Goal: Task Accomplishment & Management: Complete application form

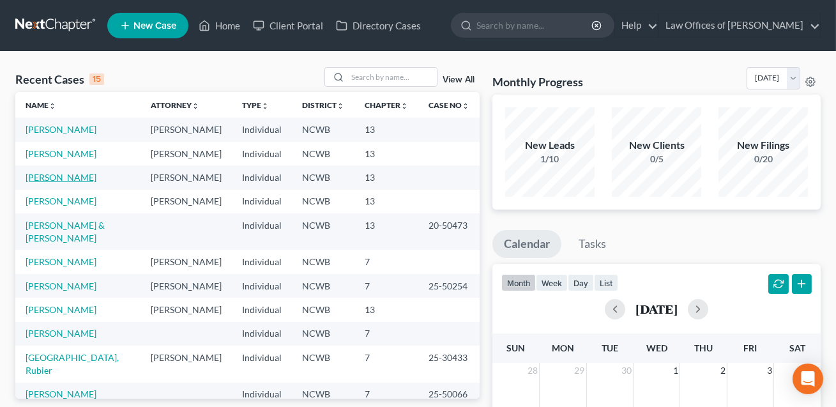
click at [54, 183] on link "[PERSON_NAME]" at bounding box center [61, 177] width 71 height 11
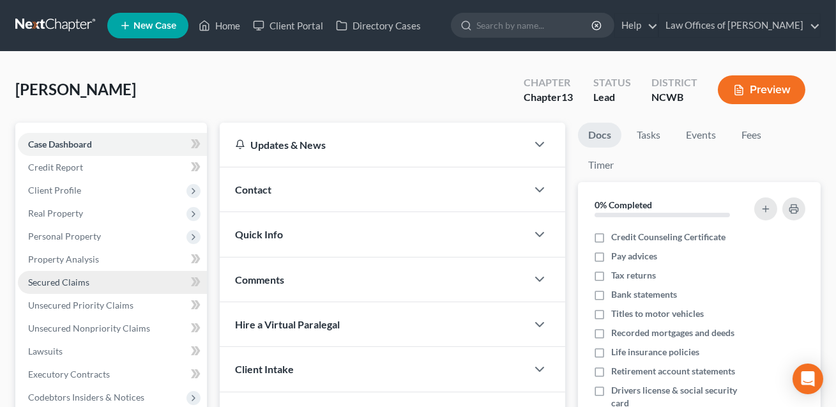
click at [71, 284] on span "Secured Claims" at bounding box center [58, 282] width 61 height 11
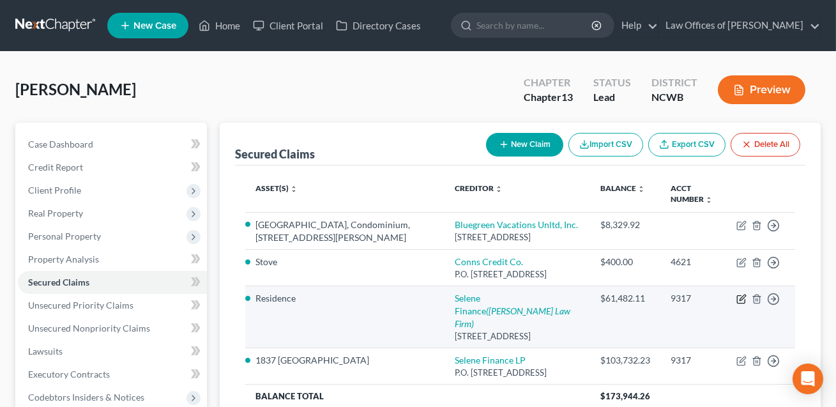
click at [742, 301] on icon "button" at bounding box center [743, 298] width 6 height 6
select select "45"
select select "4"
select select "3"
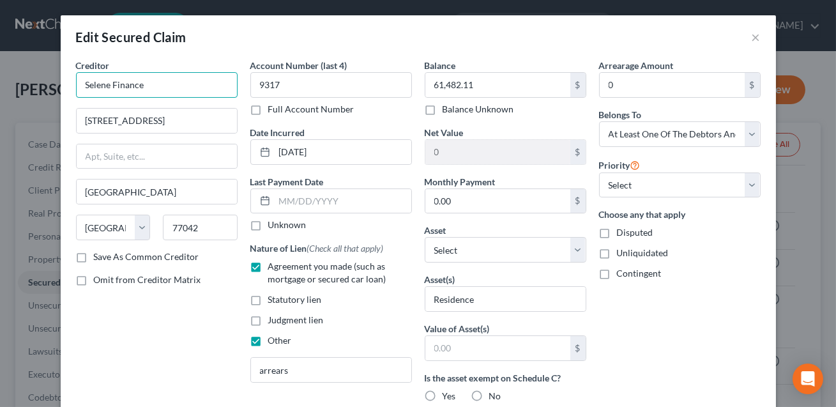
click at [146, 88] on input "Selene Finance" at bounding box center [157, 85] width 162 height 26
click at [85, 86] on input "Selene Finance LP" at bounding box center [157, 85] width 162 height 26
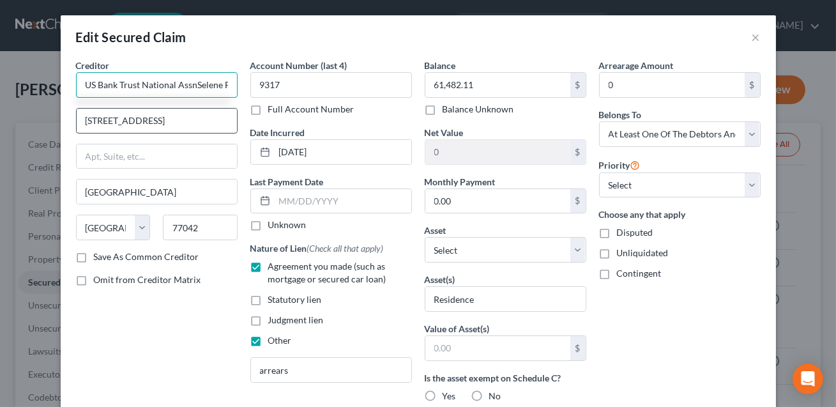
type input "US Bank Trust National AssnSelene Finance LP"
click at [84, 119] on input "[STREET_ADDRESS]" at bounding box center [157, 121] width 160 height 24
click at [134, 121] on input "c/o Selene Fiancne LP9990 [STREET_ADDRESS]" at bounding box center [157, 121] width 160 height 24
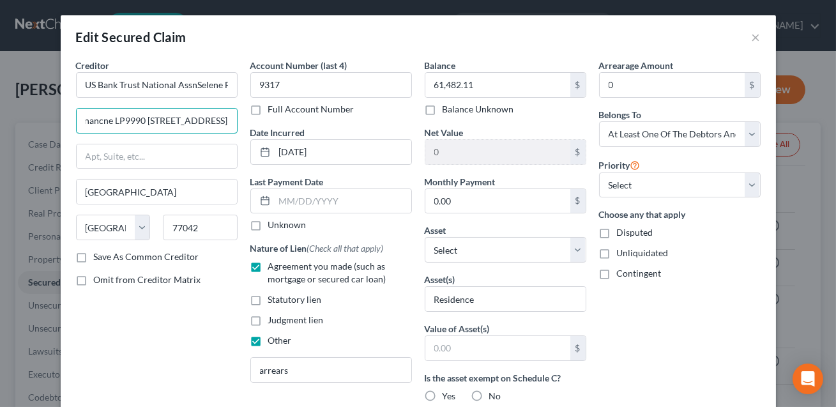
scroll to position [0, 105]
drag, startPoint x: 173, startPoint y: 121, endPoint x: 260, endPoint y: 128, distance: 87.9
click at [260, 130] on div "Creditor * US Bank Trust National AssnSelene Finance LP c/o Selene Financne LP9…" at bounding box center [419, 368] width 698 height 619
type input "c/o Selene Financne LP"
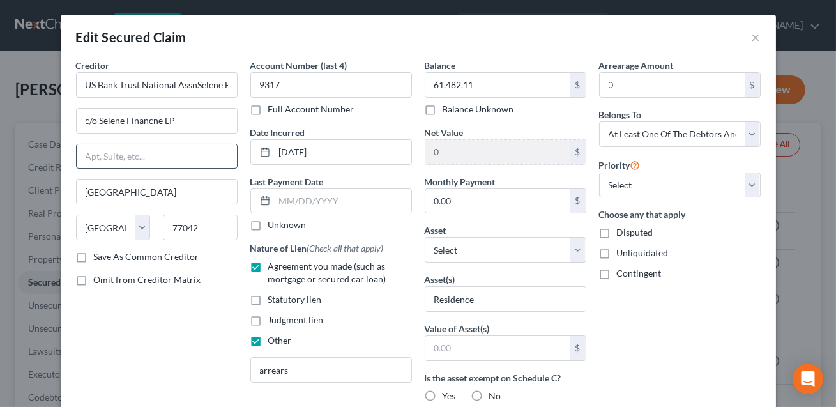
click at [132, 157] on input "text" at bounding box center [157, 156] width 160 height 24
click at [132, 157] on input "[STREET_ADDRESS]" at bounding box center [157, 156] width 160 height 24
click at [164, 157] on input "[STREET_ADDRESS]" at bounding box center [157, 156] width 160 height 24
type input "[STREET_ADDRESS]"
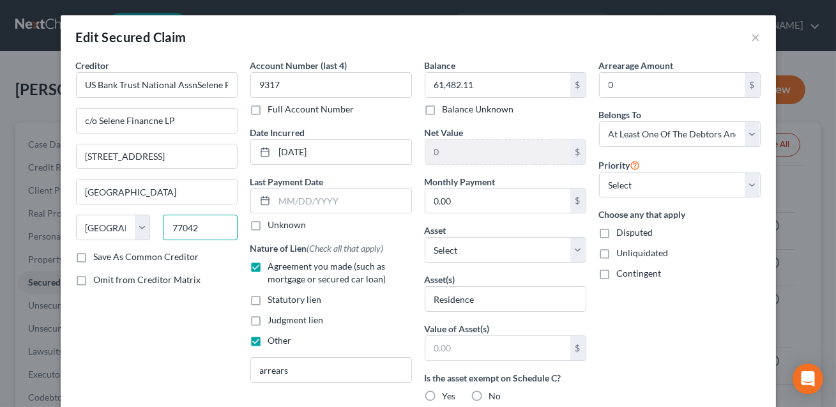
drag, startPoint x: 201, startPoint y: 226, endPoint x: 170, endPoint y: 226, distance: 31.3
click at [170, 226] on input "77042" at bounding box center [200, 228] width 75 height 26
type input "75019"
click at [124, 191] on input "[GEOGRAPHIC_DATA]" at bounding box center [157, 192] width 160 height 24
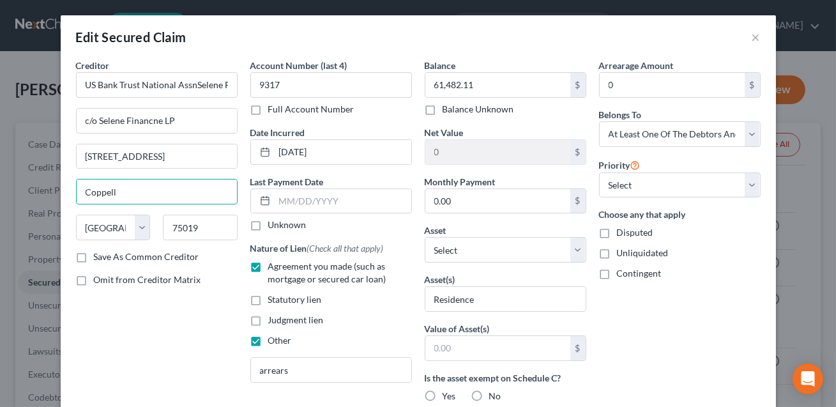
click at [180, 306] on div "Creditor * US Bank Trust National AssnSelene Finance LP c/o Selene Financne LP …" at bounding box center [157, 368] width 174 height 619
drag, startPoint x: 125, startPoint y: 192, endPoint x: 77, endPoint y: 192, distance: 47.9
click at [77, 192] on input "Coppell" at bounding box center [157, 192] width 160 height 24
type input "[GEOGRAPHIC_DATA]"
click at [301, 98] on div "Account Number (last 4) 9317 Full Account Number" at bounding box center [331, 87] width 162 height 57
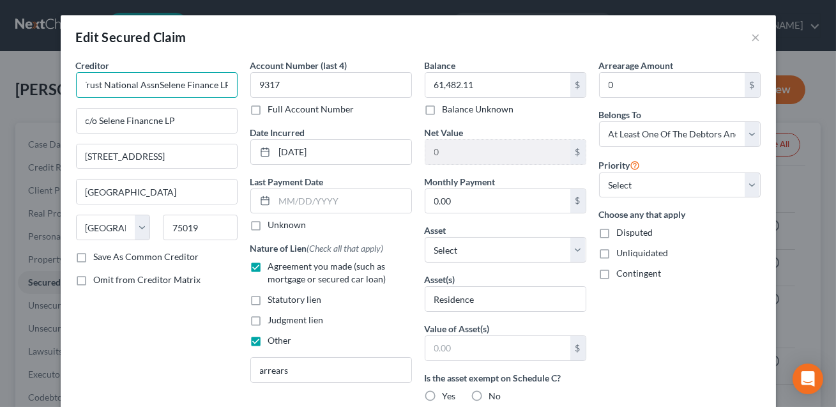
scroll to position [0, 38]
drag, startPoint x: 196, startPoint y: 86, endPoint x: 242, endPoint y: 90, distance: 45.5
click at [242, 90] on div "Creditor * US Bank Trust National AssnSelene Finance LP c/o Selene Financne LP …" at bounding box center [157, 368] width 174 height 619
type input "US Bank Trust National Assn"
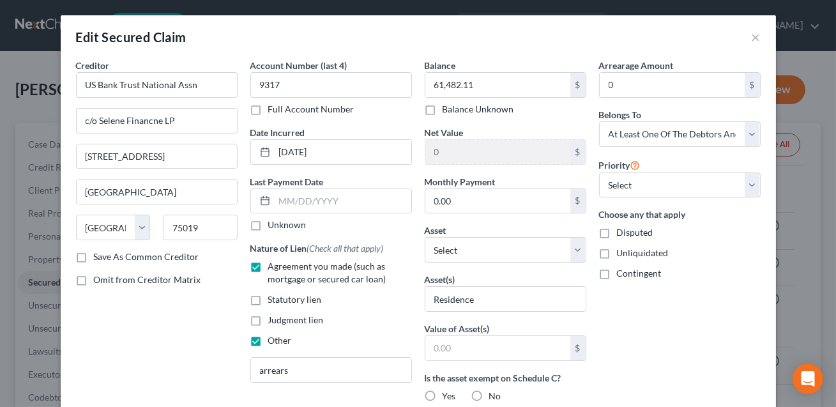
click at [94, 256] on label "Save As Common Creditor" at bounding box center [146, 256] width 105 height 13
click at [99, 256] on input "Save As Common Creditor" at bounding box center [103, 254] width 8 height 8
checkbox input "true"
click at [192, 155] on input "[STREET_ADDRESS]" at bounding box center [157, 156] width 160 height 24
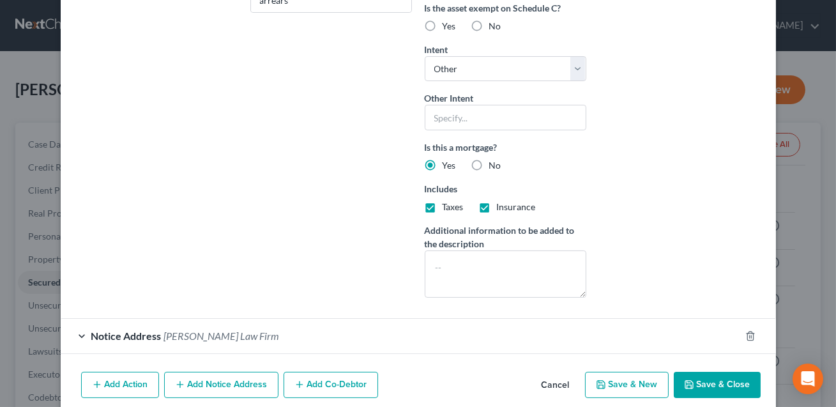
scroll to position [422, 0]
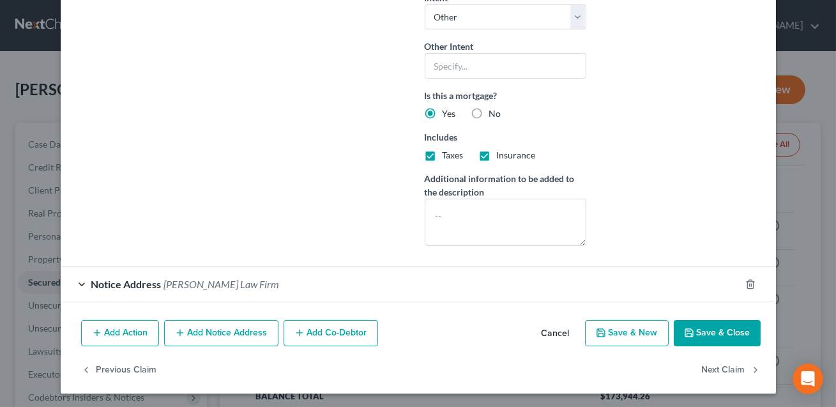
type input "[STREET_ADDRESS]"
click at [718, 332] on button "Save & Close" at bounding box center [717, 333] width 87 height 27
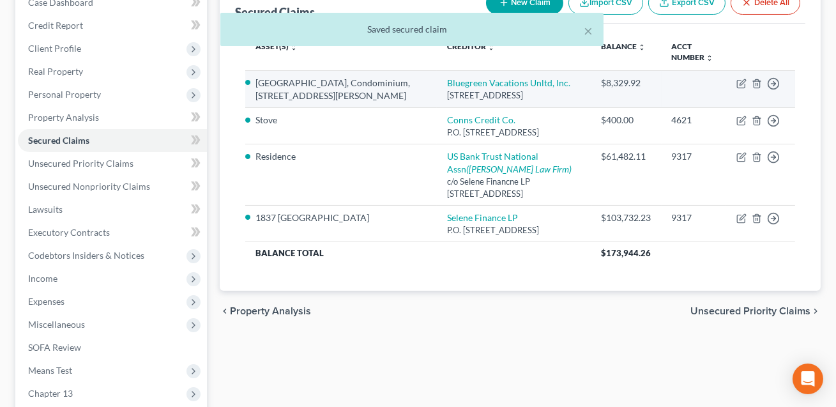
scroll to position [154, 0]
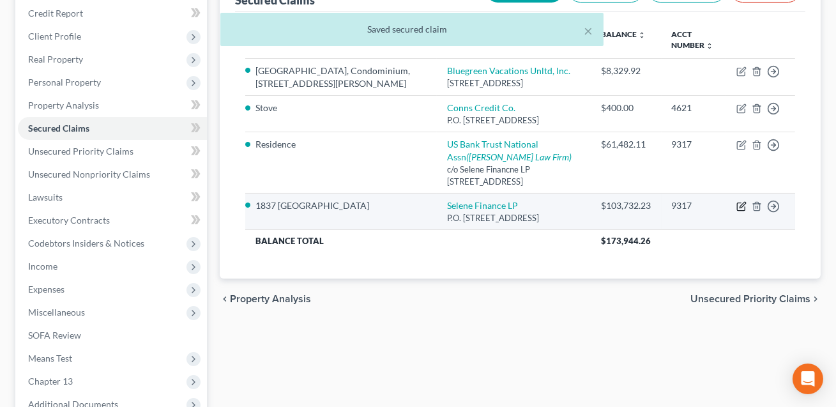
click at [740, 211] on icon "button" at bounding box center [742, 206] width 10 height 10
select select "39"
select select "4"
select select "3"
select select "0"
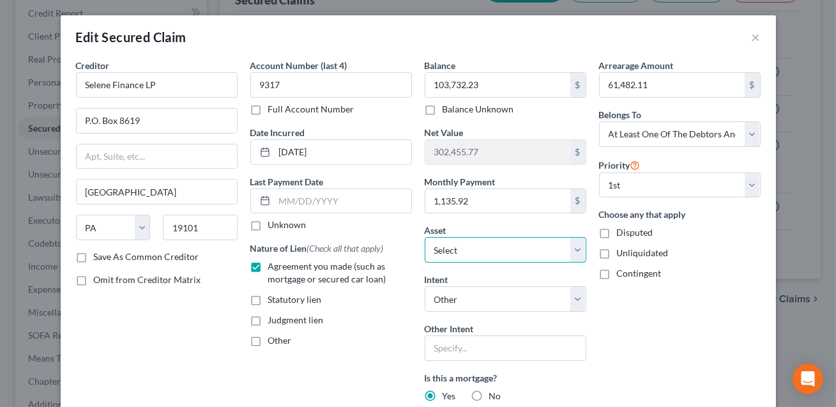
click at [463, 244] on select "Select Other Multiple Assets [STREET_ADDRESS] - $406188.0 Fidelity IRA (rollove…" at bounding box center [506, 250] width 162 height 26
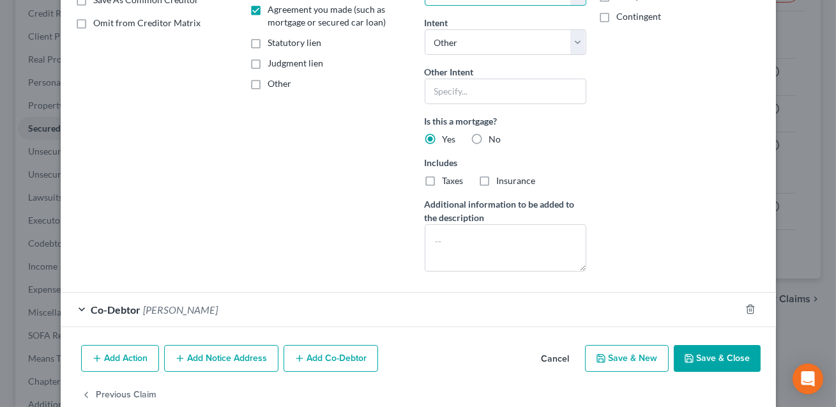
scroll to position [282, 0]
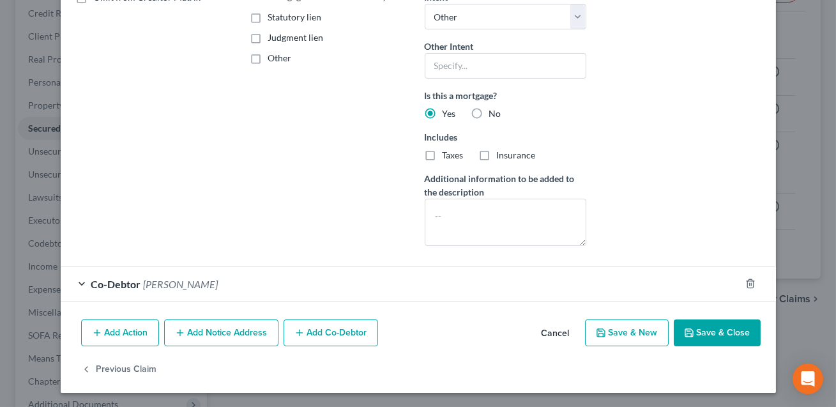
click at [691, 329] on icon "button" at bounding box center [690, 333] width 8 height 8
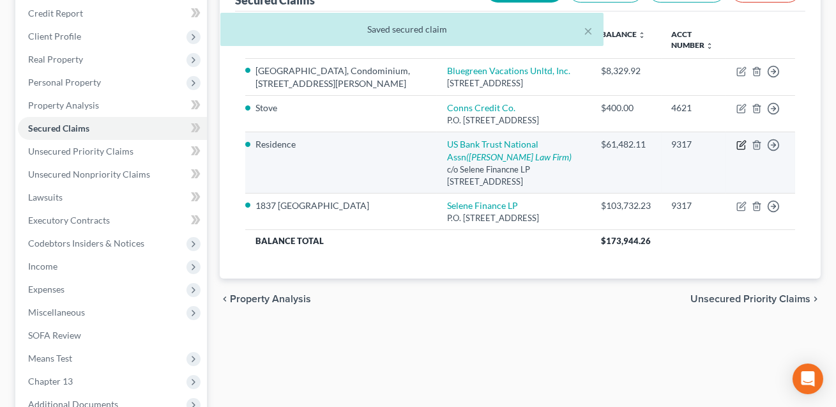
click at [740, 150] on icon "button" at bounding box center [742, 145] width 10 height 10
select select "45"
select select "4"
select select "3"
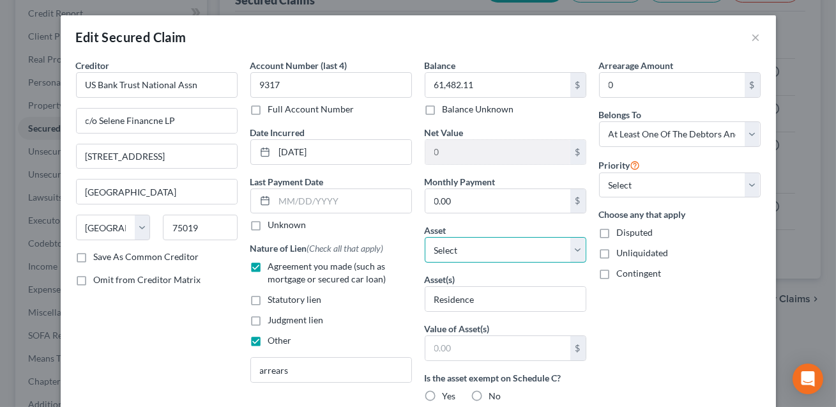
click at [490, 254] on select "Select Other Multiple Assets [STREET_ADDRESS] - $406188.0 Fidelity IRA (rollove…" at bounding box center [506, 250] width 162 height 26
select select "2"
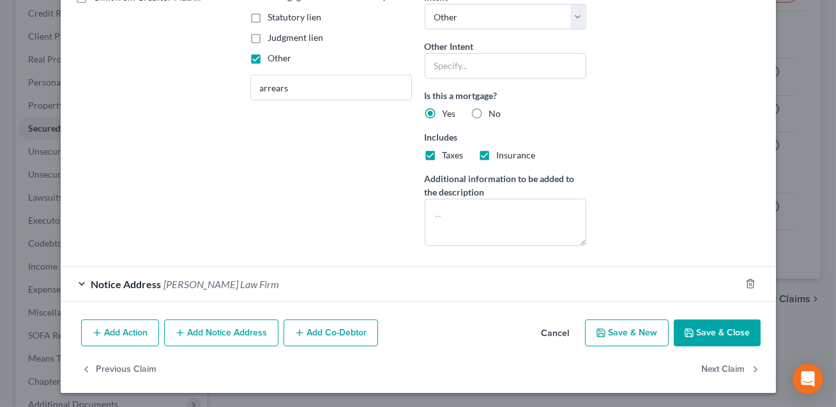
click at [702, 330] on button "Save & Close" at bounding box center [717, 332] width 87 height 27
select select
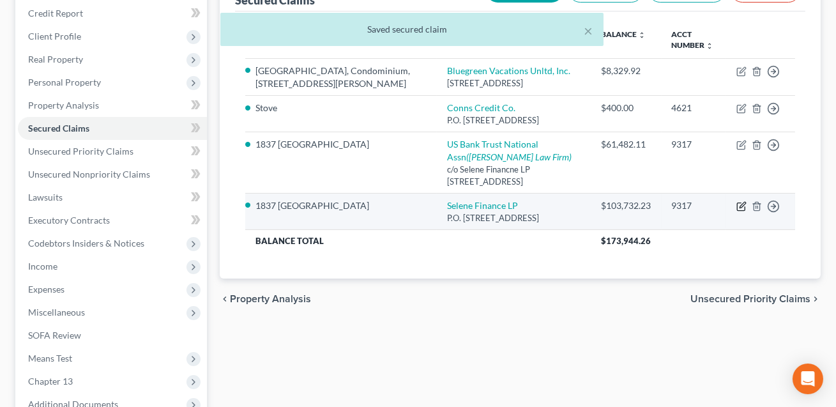
click at [744, 211] on icon "button" at bounding box center [741, 207] width 8 height 8
select select "39"
select select "4"
select select "3"
select select "0"
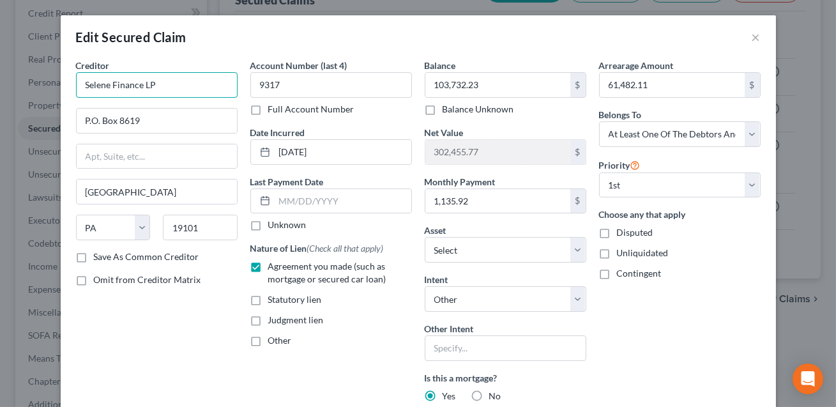
drag, startPoint x: 158, startPoint y: 86, endPoint x: 81, endPoint y: 85, distance: 77.3
click at [81, 85] on input "Selene Finance LP" at bounding box center [157, 85] width 162 height 26
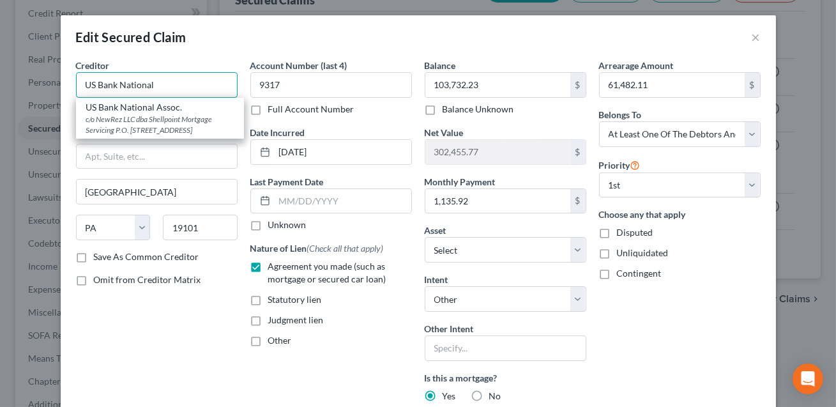
click at [119, 83] on input "US Bank National" at bounding box center [157, 85] width 162 height 26
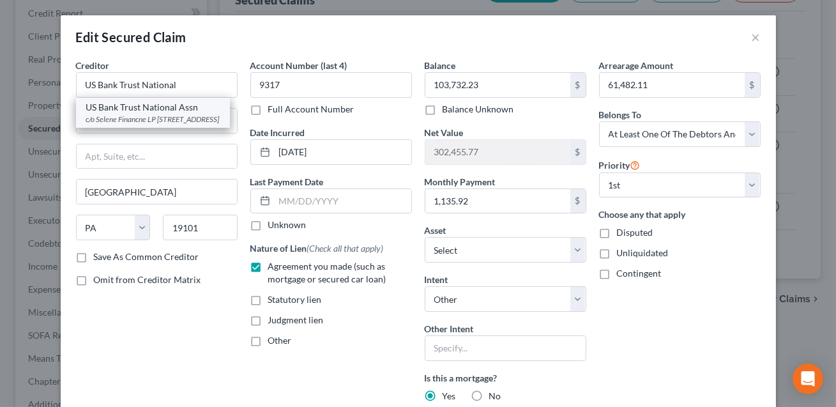
click at [124, 114] on div "c/o Selene Financne LP [STREET_ADDRESS]" at bounding box center [153, 119] width 134 height 11
type input "US Bank Trust National Assn"
type input "c/o Selene Financne LP"
type input "[STREET_ADDRESS]"
type input "[GEOGRAPHIC_DATA]"
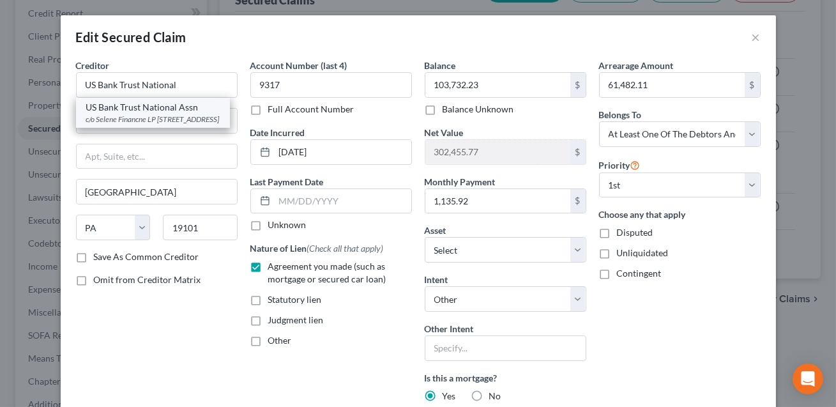
select select "45"
type input "75019"
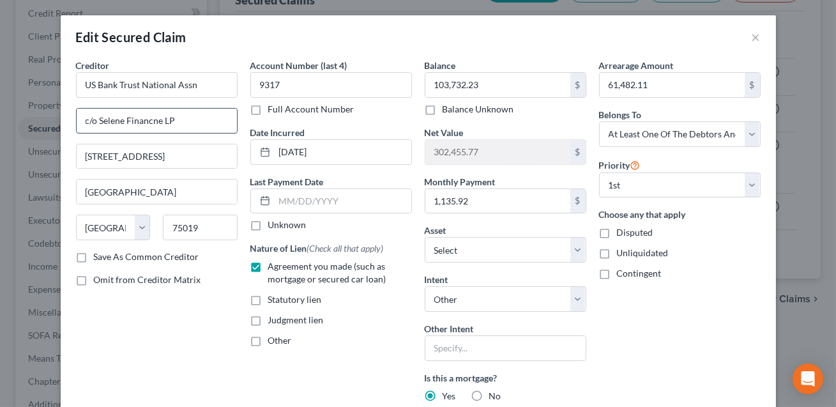
click at [153, 123] on input "c/o Selene Financne LP" at bounding box center [157, 121] width 160 height 24
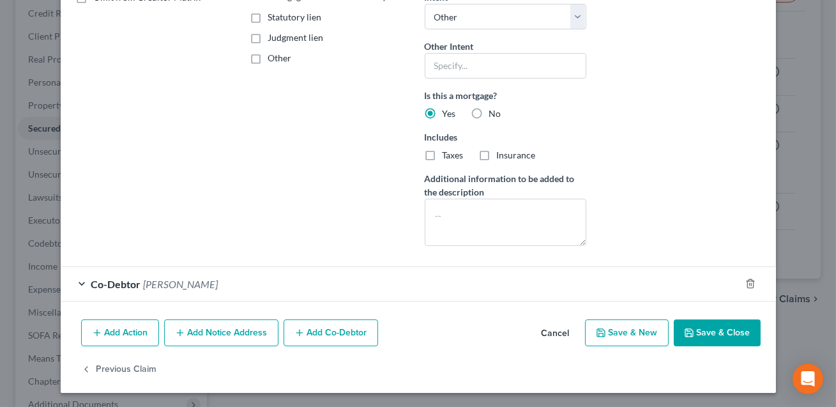
type input "c/o Selene Finance LP"
click at [725, 330] on button "Save & Close" at bounding box center [717, 332] width 87 height 27
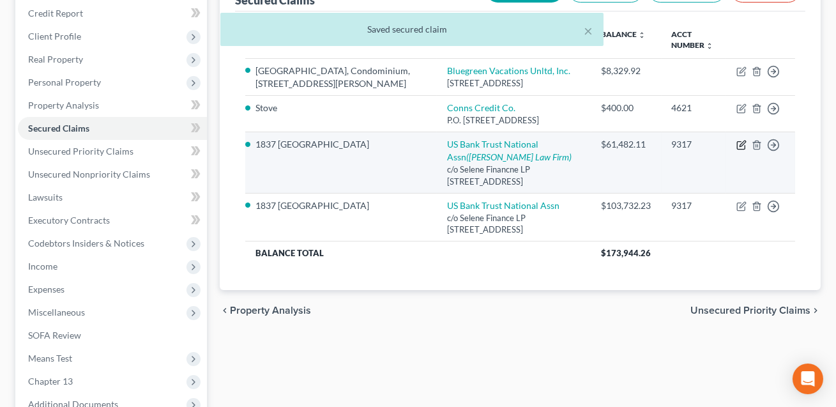
click at [742, 150] on icon "button" at bounding box center [742, 145] width 10 height 10
select select "45"
select select "4"
select select "3"
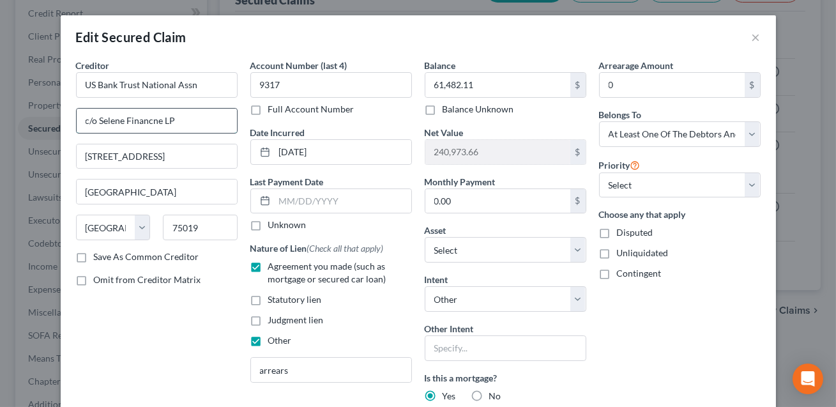
click at [152, 121] on input "c/o Selene Financne LP" at bounding box center [157, 121] width 160 height 24
click at [158, 123] on input "c/o Selene Financne LP" at bounding box center [157, 121] width 160 height 24
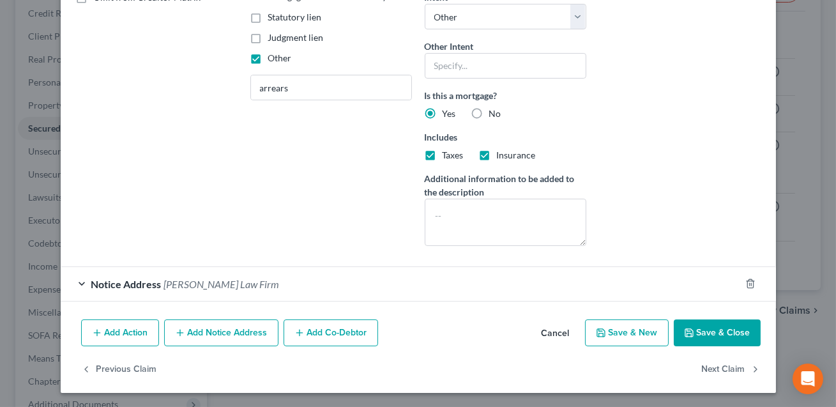
type input "c/o Selene Finance LP"
click at [699, 330] on button "Save & Close" at bounding box center [717, 332] width 87 height 27
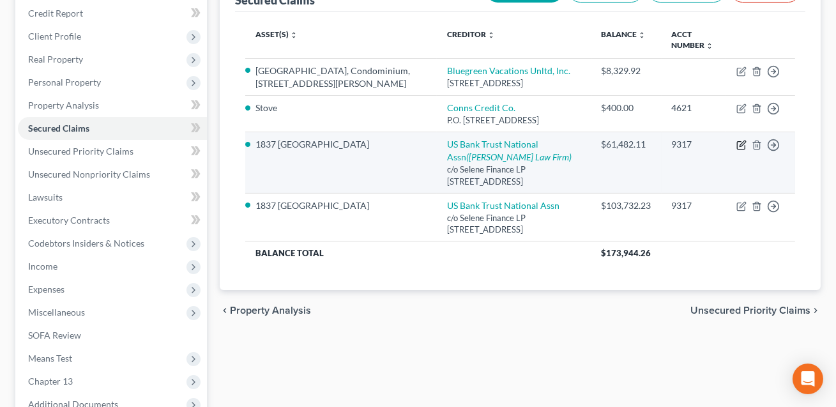
click at [742, 147] on icon "button" at bounding box center [743, 144] width 6 height 6
select select "45"
select select "4"
select select "3"
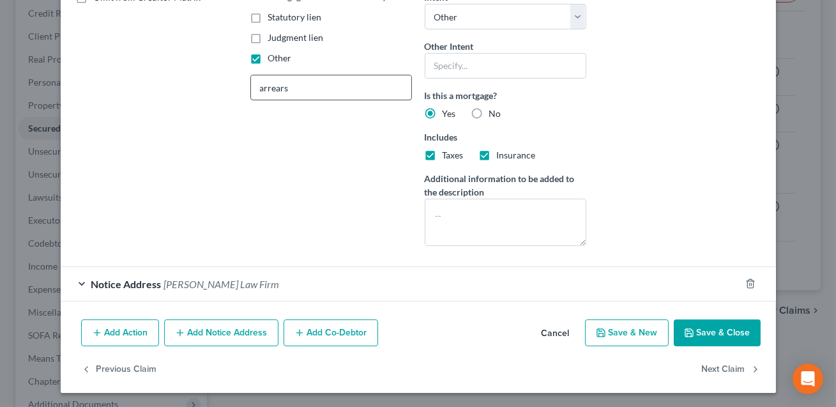
drag, startPoint x: 303, startPoint y: 89, endPoint x: 251, endPoint y: 88, distance: 51.8
click at [251, 88] on input "arrears" at bounding box center [331, 87] width 160 height 24
type input "ARREARS"
click at [718, 334] on button "Save & Close" at bounding box center [717, 332] width 87 height 27
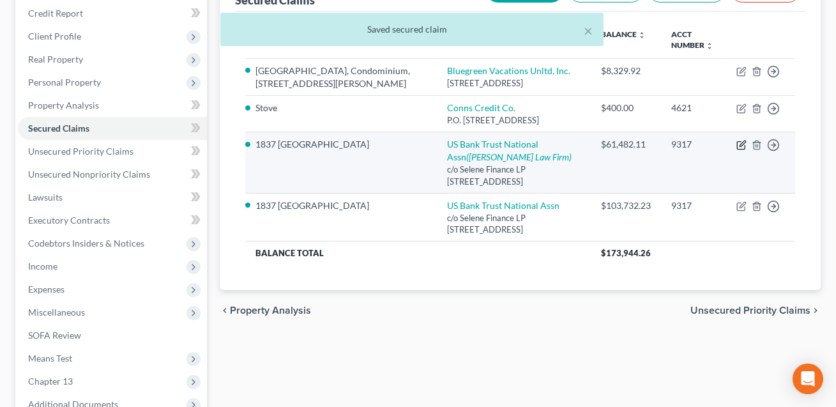
click at [744, 150] on icon "button" at bounding box center [742, 145] width 10 height 10
select select "45"
select select "4"
select select "3"
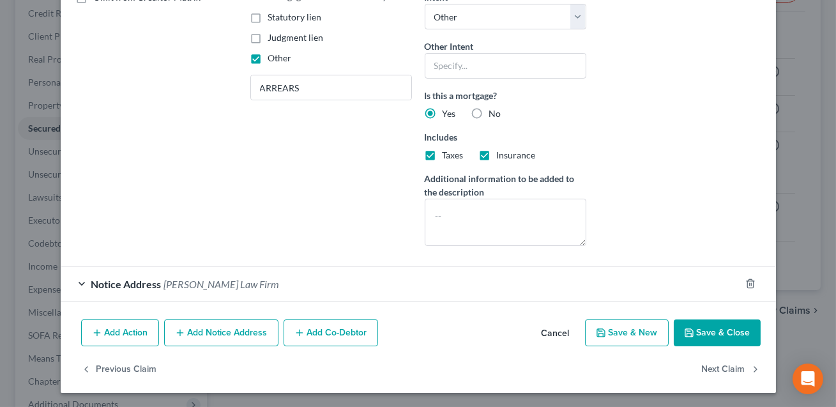
click at [714, 335] on button "Save & Close" at bounding box center [717, 332] width 87 height 27
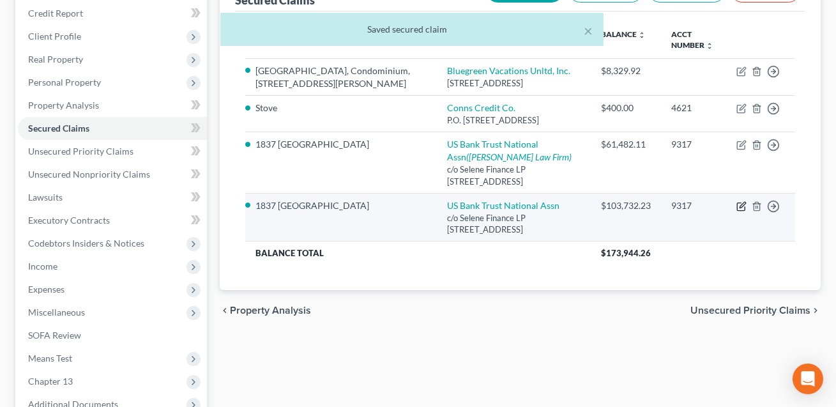
click at [742, 211] on icon "button" at bounding box center [742, 206] width 10 height 10
select select "45"
select select "4"
select select "3"
select select "0"
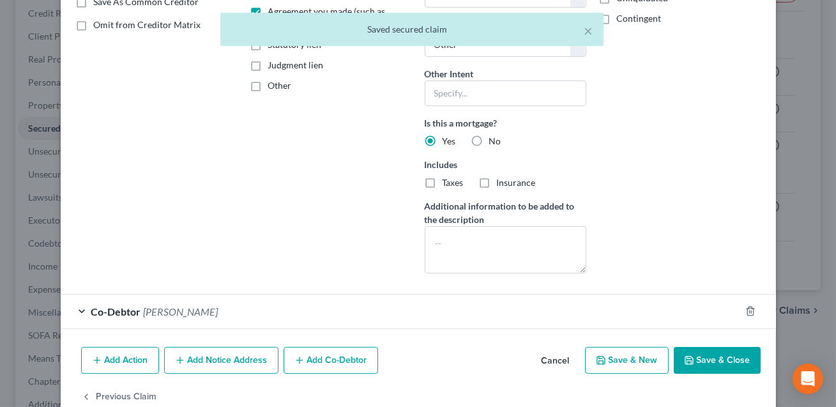
scroll to position [256, 0]
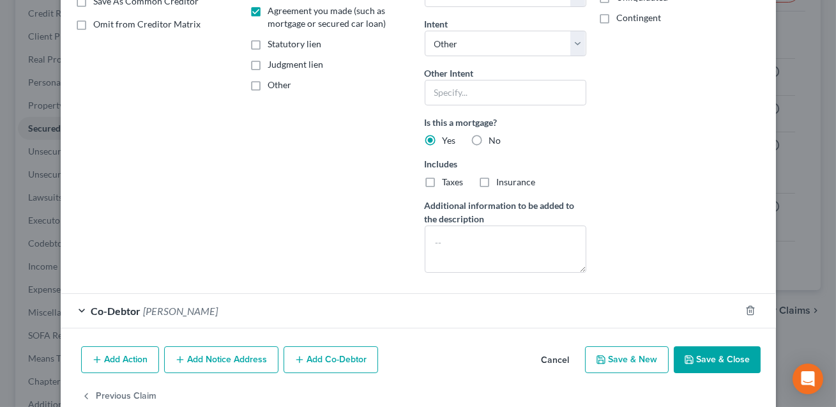
click at [223, 362] on button "Add Notice Address" at bounding box center [221, 359] width 114 height 27
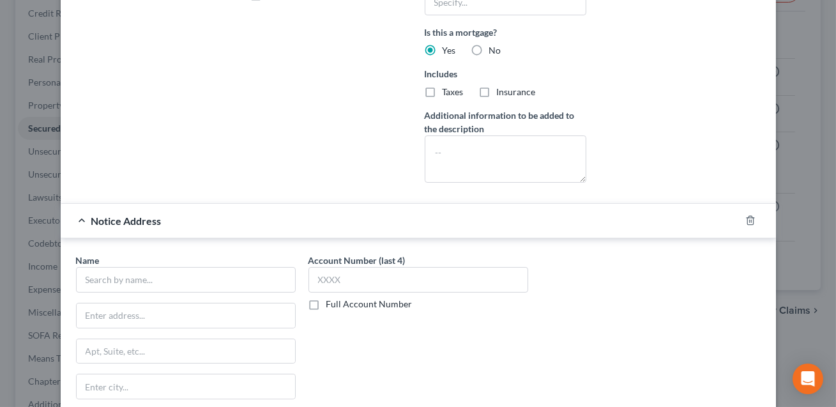
scroll to position [383, 0]
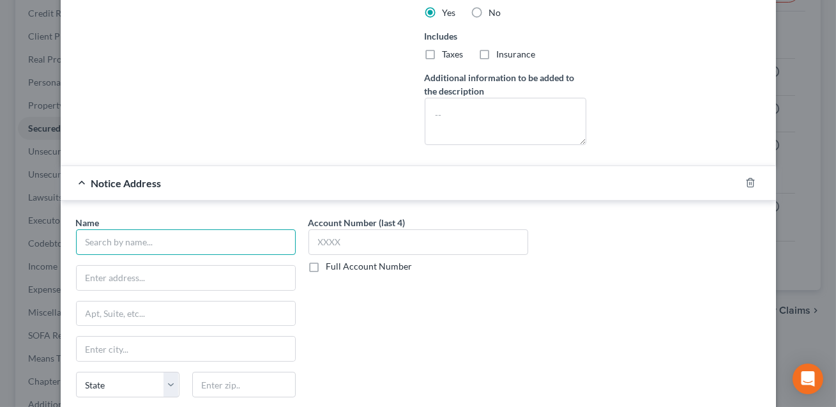
click at [102, 246] on input "text" at bounding box center [186, 242] width 220 height 26
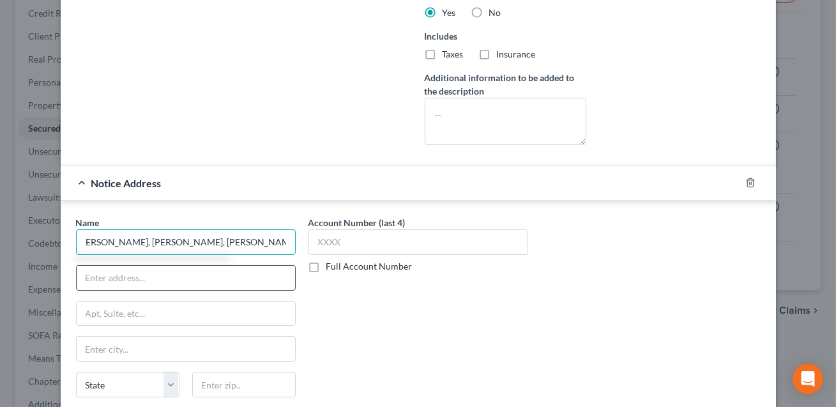
type input "[PERSON_NAME], [PERSON_NAME], [PERSON_NAME], [PERSON_NAME] & Partners PLLC"
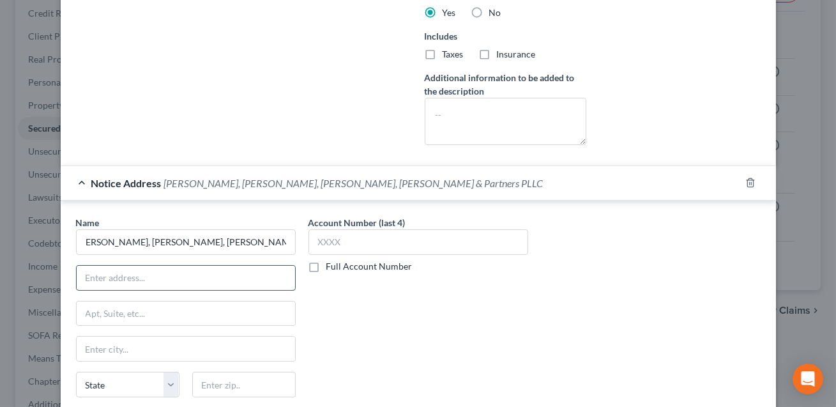
click at [92, 279] on input "text" at bounding box center [186, 278] width 219 height 24
type input "[STREET_ADDRESS][PERSON_NAME]"
click at [214, 383] on input "text" at bounding box center [244, 385] width 104 height 26
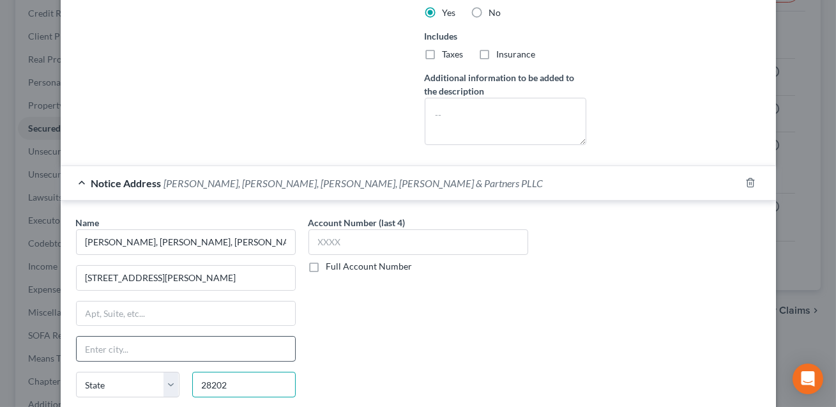
type input "28202"
type input "Charlotte"
select select "28"
click at [174, 349] on input "Charlotte" at bounding box center [186, 349] width 219 height 24
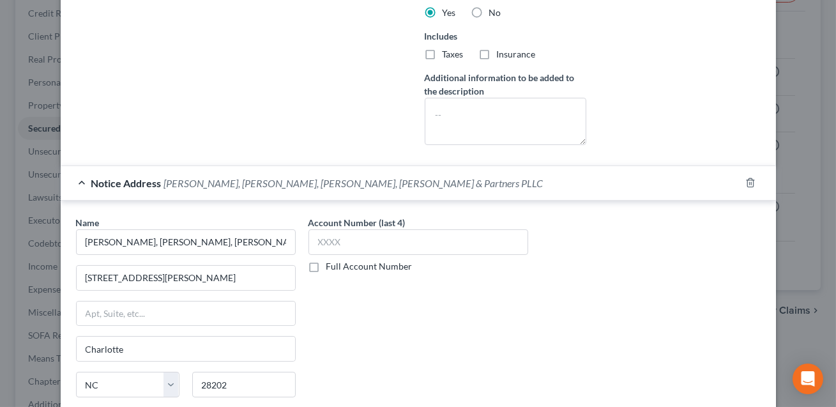
click at [375, 298] on div "Account Number (last 4) Full Account Number" at bounding box center [418, 323] width 233 height 215
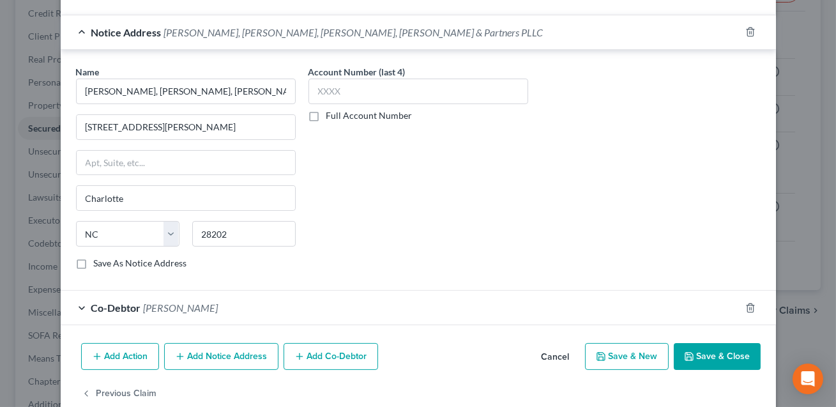
scroll to position [557, 0]
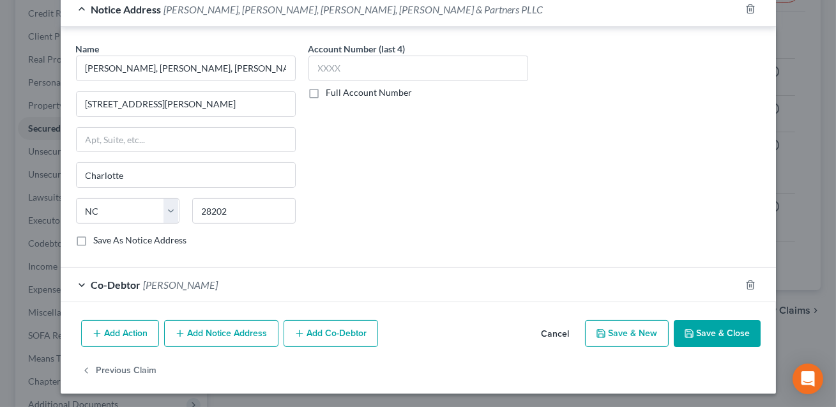
click at [735, 330] on button "Save & Close" at bounding box center [717, 333] width 87 height 27
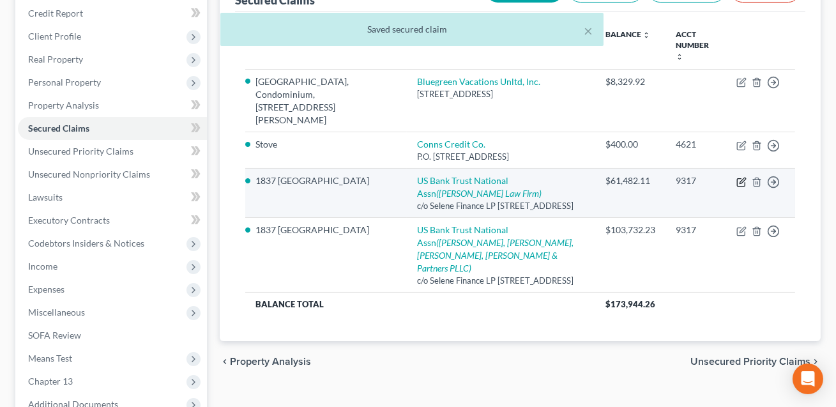
click at [742, 177] on icon "button" at bounding box center [742, 182] width 10 height 10
select select "45"
select select "4"
select select "3"
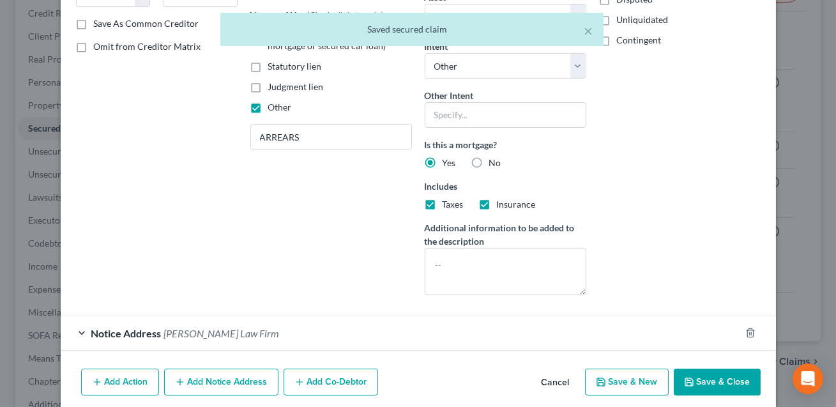
scroll to position [282, 0]
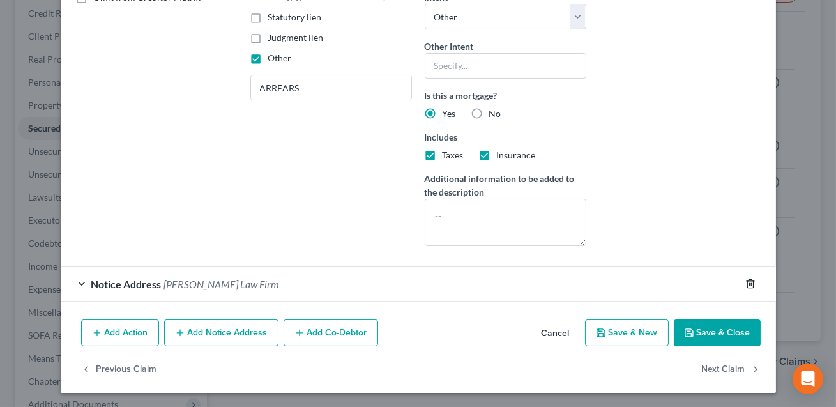
click at [751, 284] on line "button" at bounding box center [751, 285] width 0 height 3
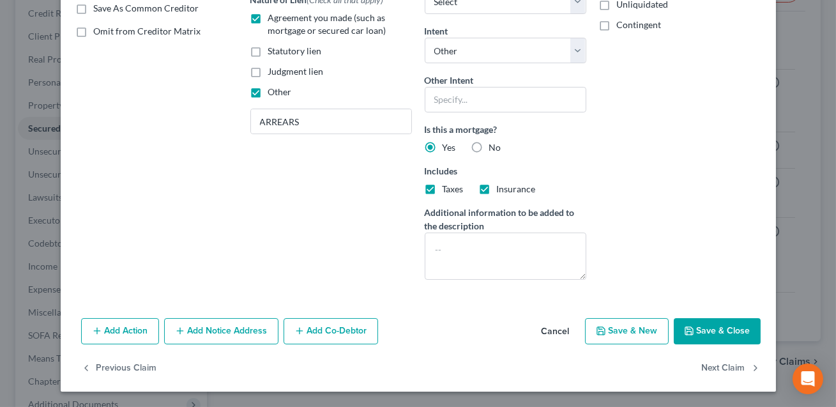
scroll to position [247, 0]
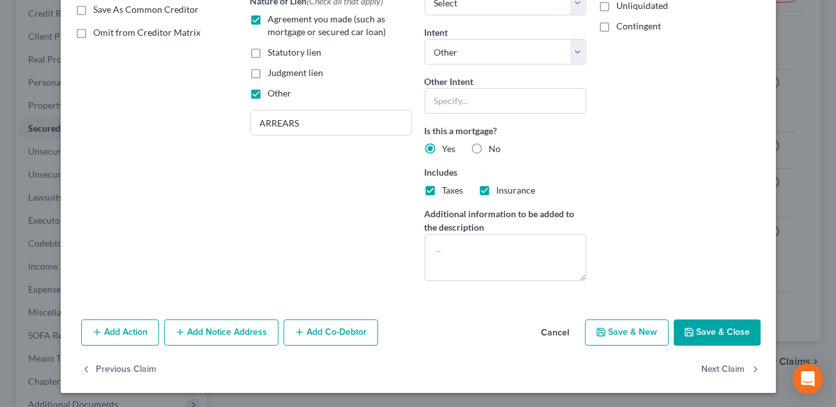
click at [718, 331] on button "Save & Close" at bounding box center [717, 332] width 87 height 27
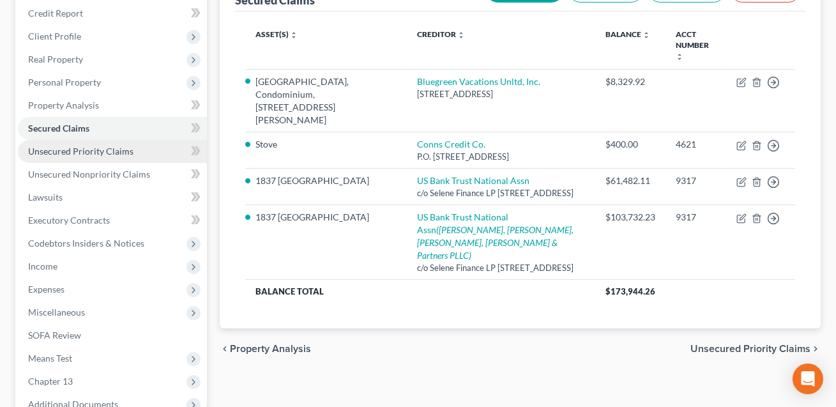
click at [102, 151] on span "Unsecured Priority Claims" at bounding box center [80, 151] width 105 height 11
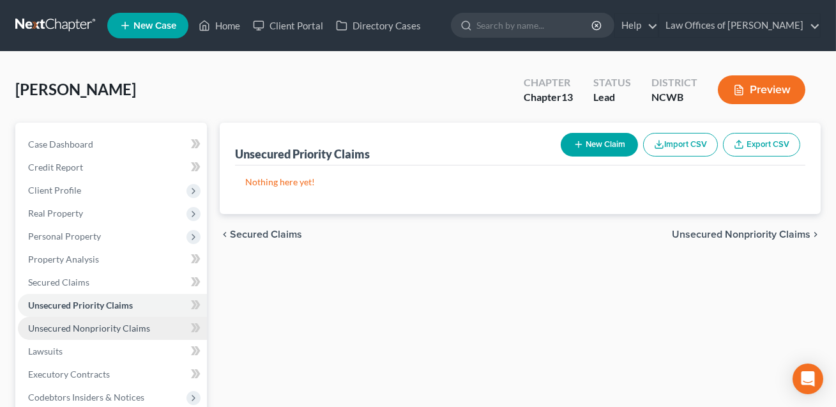
click at [109, 326] on span "Unsecured Nonpriority Claims" at bounding box center [89, 328] width 122 height 11
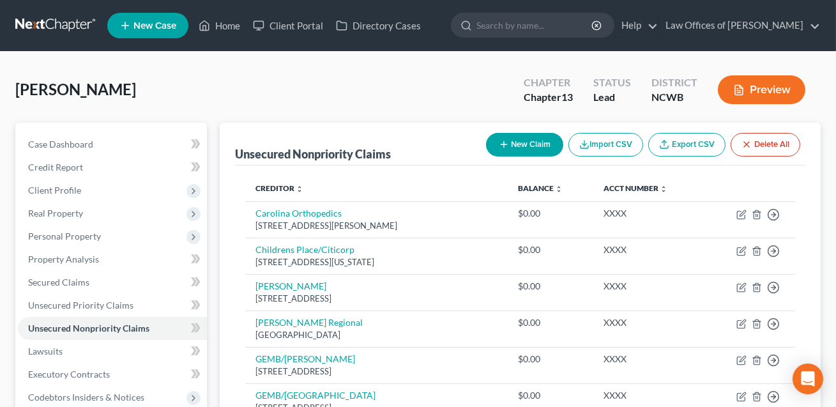
click at [529, 150] on button "New Claim" at bounding box center [524, 145] width 77 height 24
select select "0"
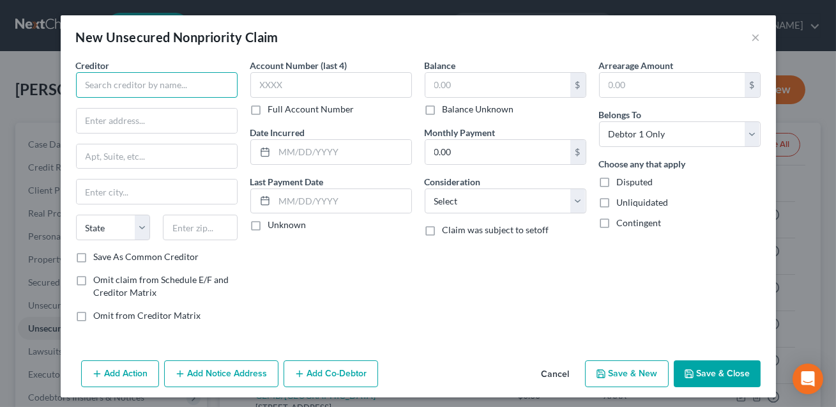
click at [187, 88] on input "text" at bounding box center [157, 85] width 162 height 26
type input "[PERSON_NAME]"
click at [560, 374] on button "Cancel" at bounding box center [556, 375] width 49 height 26
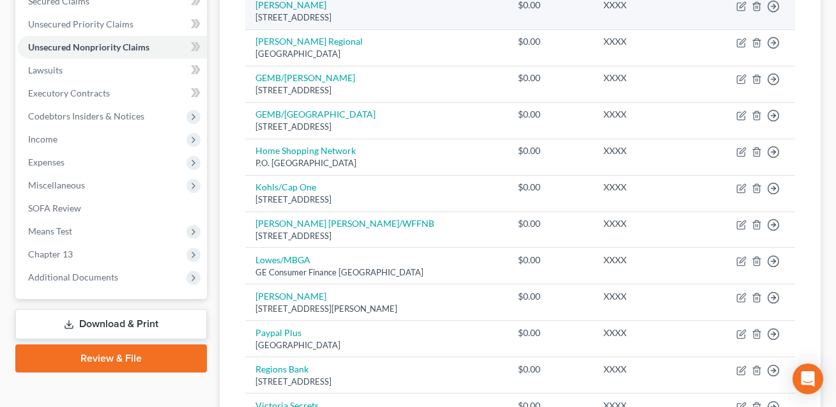
scroll to position [284, 0]
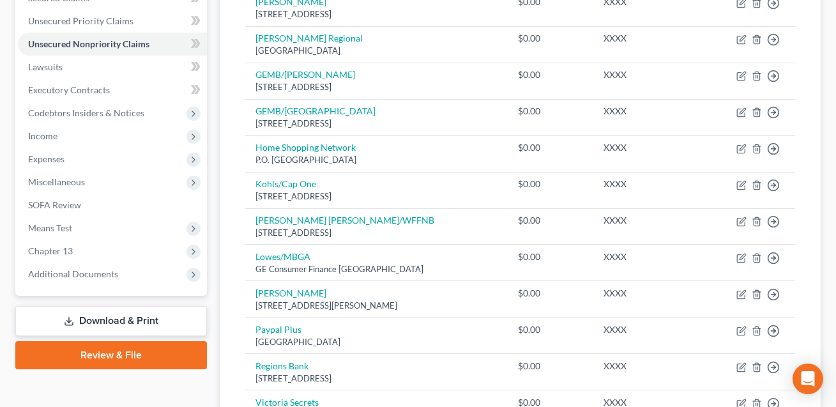
click at [153, 312] on link "Download & Print" at bounding box center [111, 321] width 192 height 30
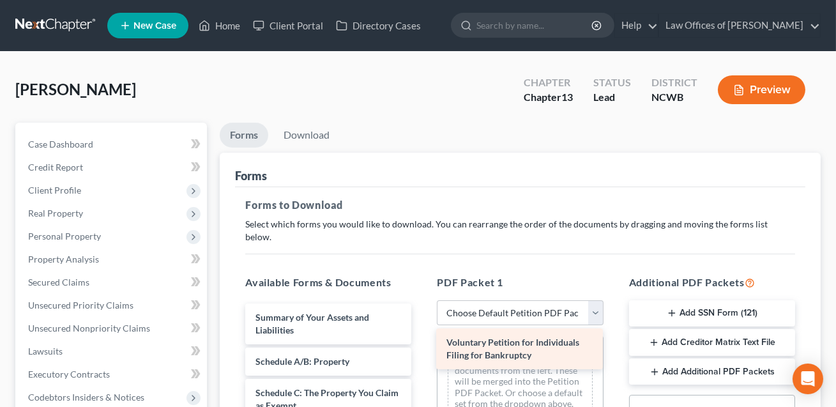
drag, startPoint x: 316, startPoint y: 308, endPoint x: 507, endPoint y: 346, distance: 194.8
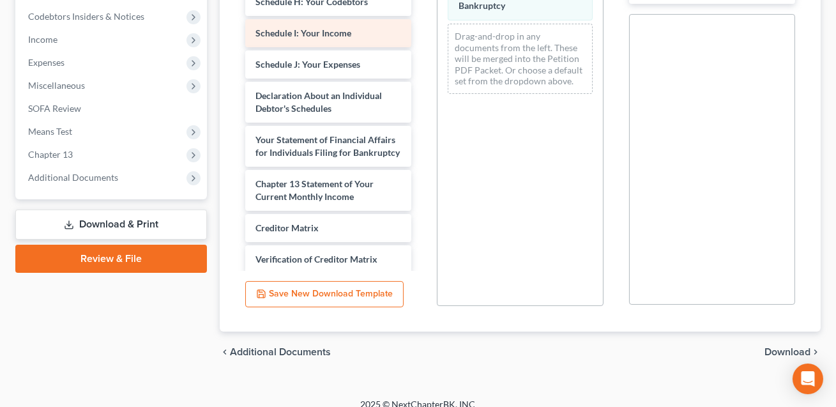
scroll to position [220, 0]
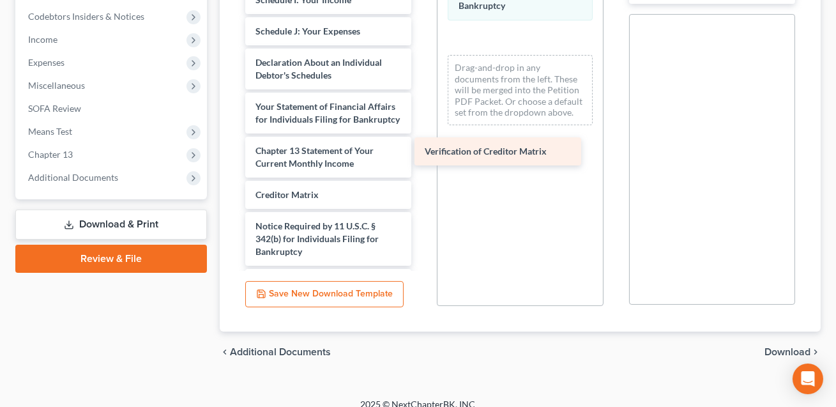
drag, startPoint x: 338, startPoint y: 211, endPoint x: 511, endPoint y: 147, distance: 184.0
click at [422, 147] on div "Verification of Creditor Matrix Summary of Your Assets and Liabilities Schedule…" at bounding box center [328, 6] width 187 height 607
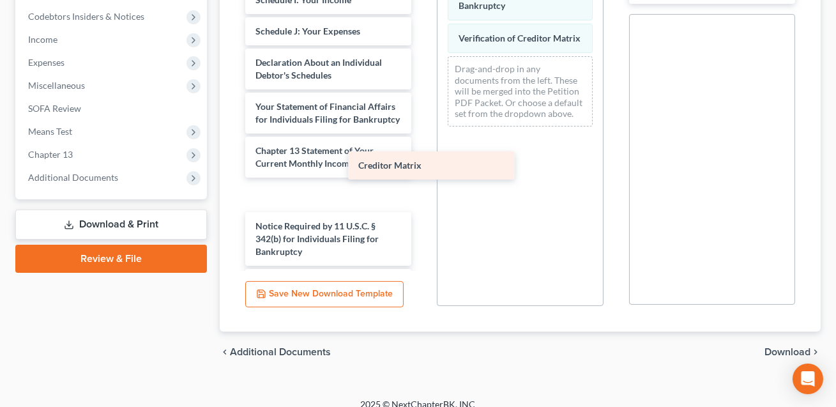
drag, startPoint x: 337, startPoint y: 183, endPoint x: 511, endPoint y: 137, distance: 179.8
click at [422, 137] on div "Creditor Matrix Summary of Your Assets and Liabilities Schedule A/B: Property S…" at bounding box center [328, 6] width 187 height 607
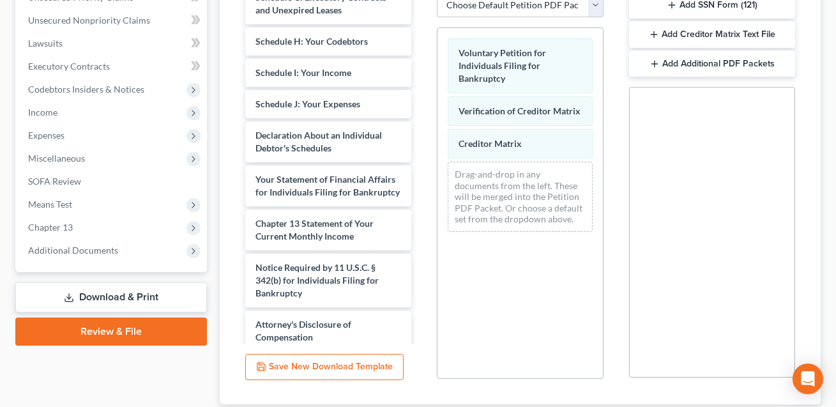
scroll to position [246, 0]
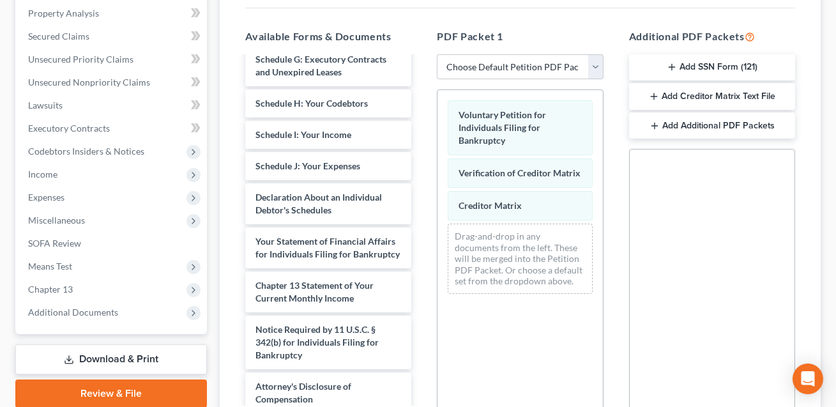
click at [704, 83] on button "Add Creditor Matrix Text File" at bounding box center [712, 96] width 166 height 27
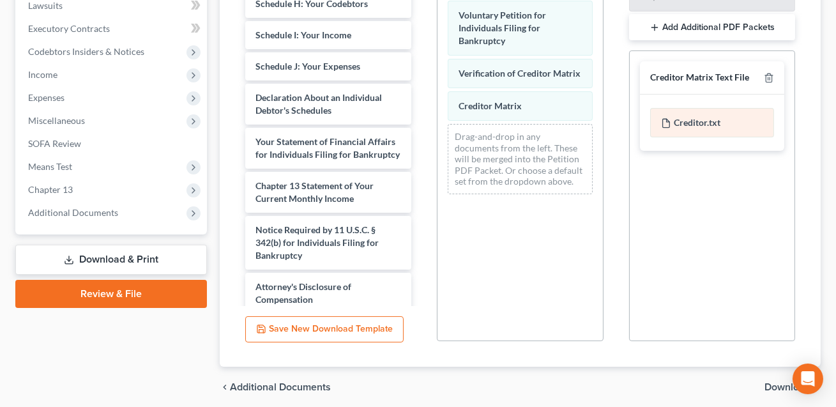
scroll to position [381, 0]
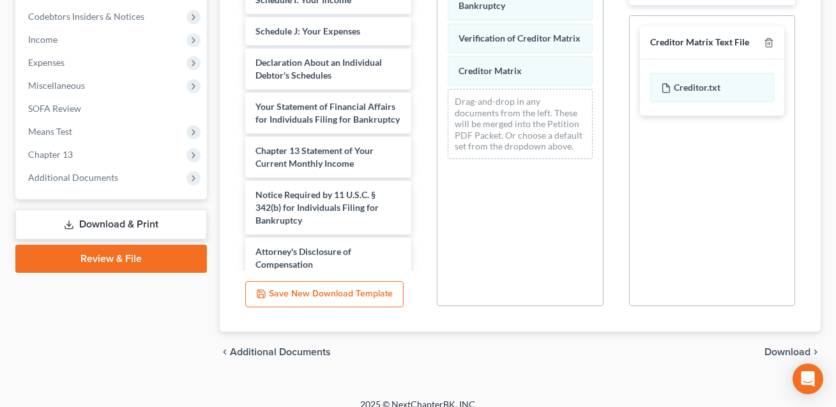
click at [776, 347] on span "Download" at bounding box center [788, 352] width 46 height 10
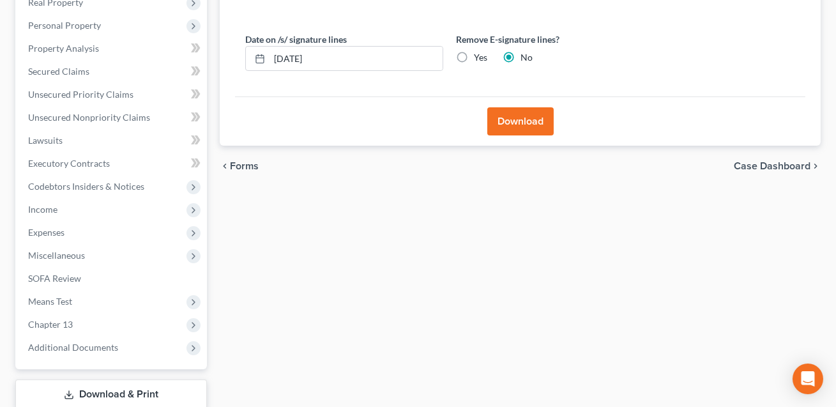
scroll to position [128, 0]
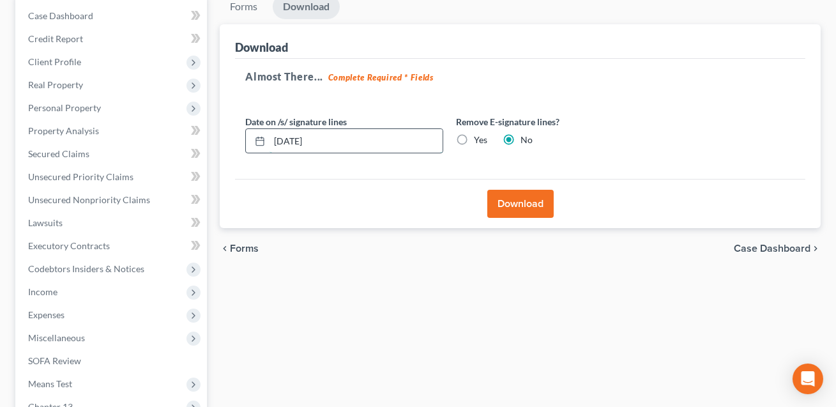
click at [295, 137] on input "[DATE]" at bounding box center [356, 141] width 173 height 24
click at [302, 138] on input "10/067/2025" at bounding box center [356, 141] width 173 height 24
type input "[DATE]"
click at [525, 210] on button "Download" at bounding box center [521, 204] width 66 height 28
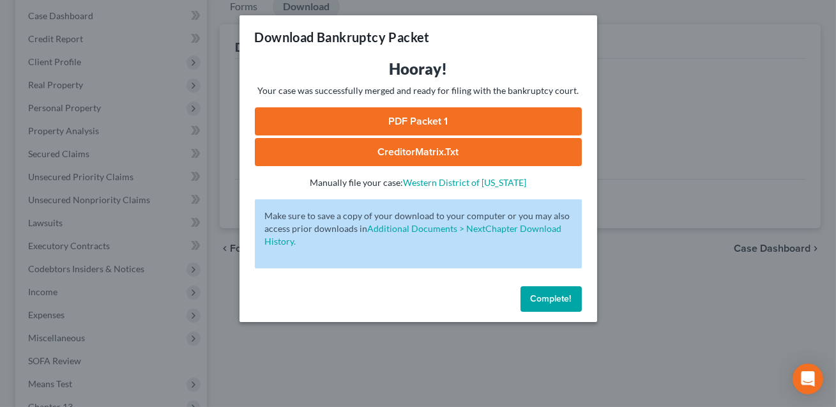
click at [476, 157] on link "CreditorMatrix.txt" at bounding box center [418, 152] width 327 height 28
click at [460, 120] on link "PDF Packet 1" at bounding box center [418, 121] width 327 height 28
